Goal: Navigation & Orientation: Find specific page/section

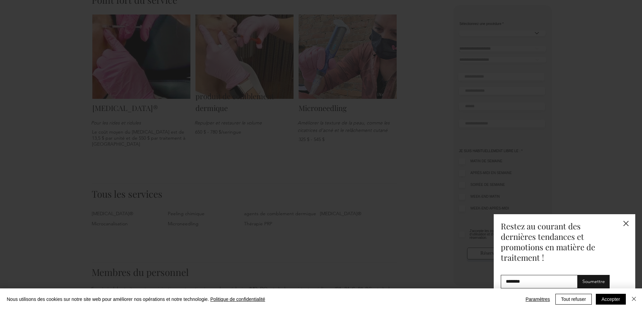
click at [624, 223] on icon "Retour au site" at bounding box center [625, 223] width 5 height 5
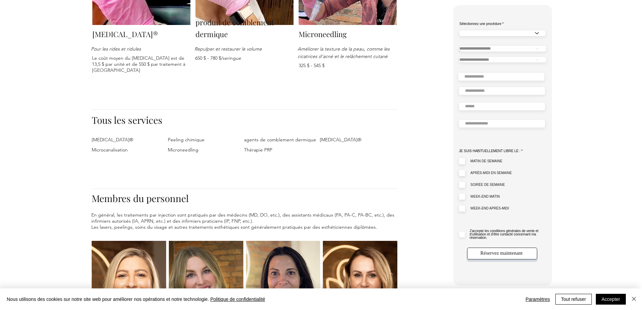
scroll to position [674, 0]
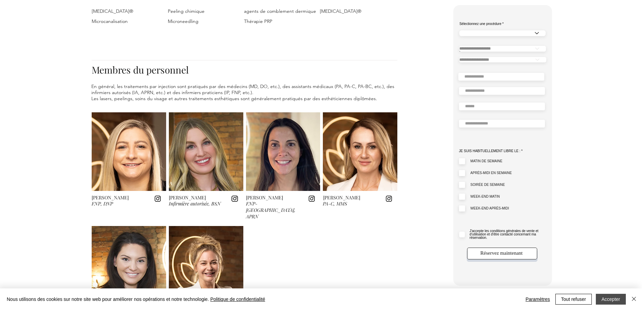
click at [621, 298] on button "Accepter" at bounding box center [611, 298] width 30 height 11
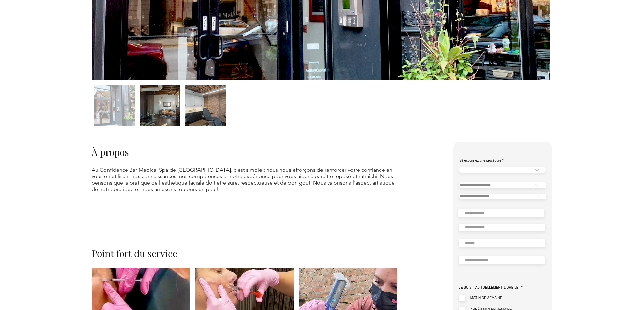
scroll to position [135, 0]
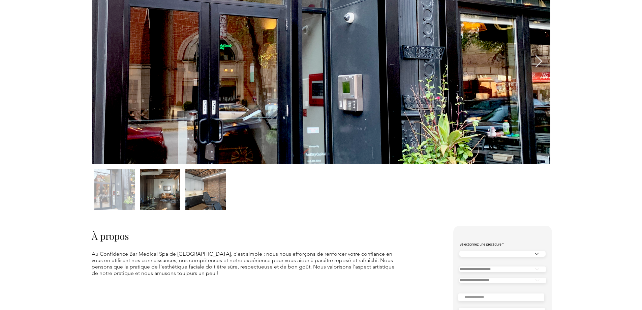
click at [152, 192] on div "contenu principal" at bounding box center [160, 189] width 40 height 40
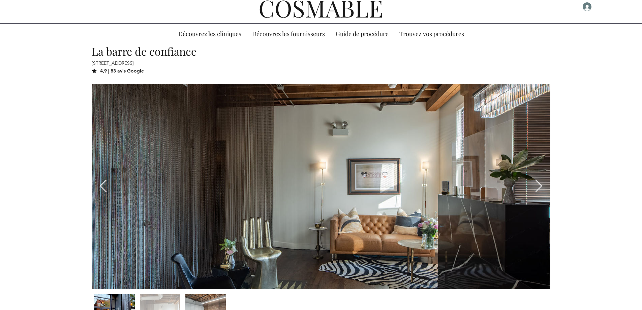
scroll to position [0, 0]
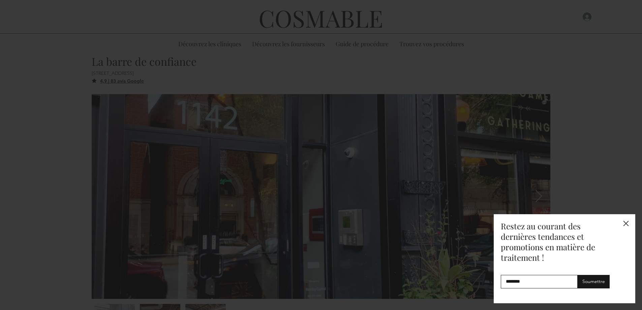
drag, startPoint x: 632, startPoint y: 225, endPoint x: 627, endPoint y: 227, distance: 4.8
click at [631, 226] on div "S'abonner - Consommateur" at bounding box center [564, 258] width 141 height 89
click at [625, 223] on icon "Retour au site" at bounding box center [625, 223] width 5 height 5
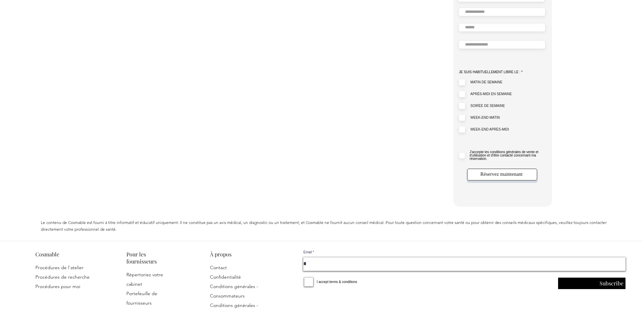
scroll to position [1327, 0]
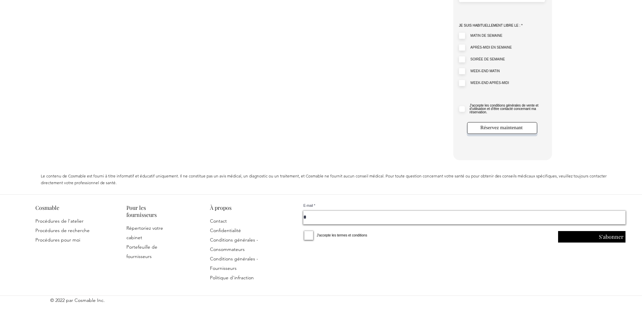
click at [223, 219] on font "Contact" at bounding box center [218, 221] width 17 height 6
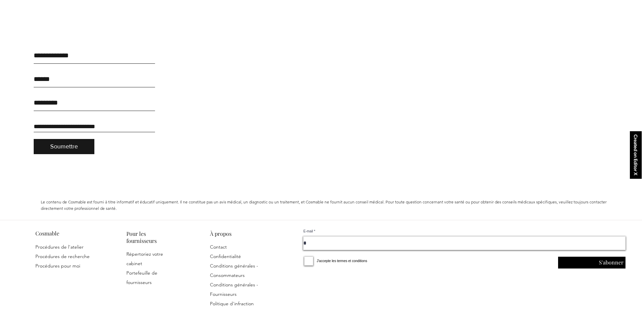
scroll to position [167, 0]
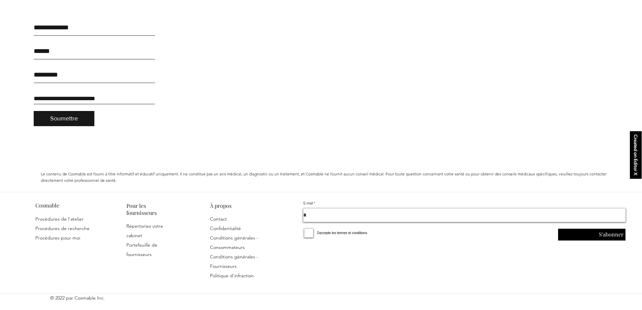
click at [233, 238] on font "Conditions générales - Consommateurs" at bounding box center [234, 241] width 48 height 15
